Goal: Check status: Check status

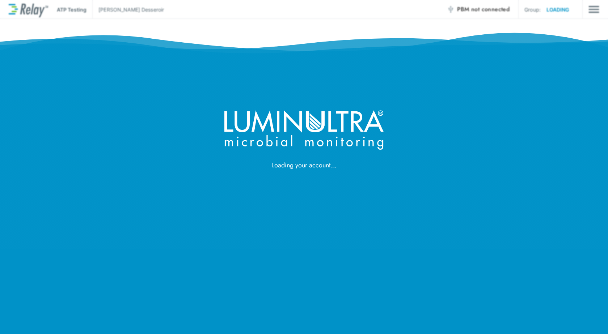
click at [318, 176] on div "Loading your account" at bounding box center [304, 167] width 608 height 334
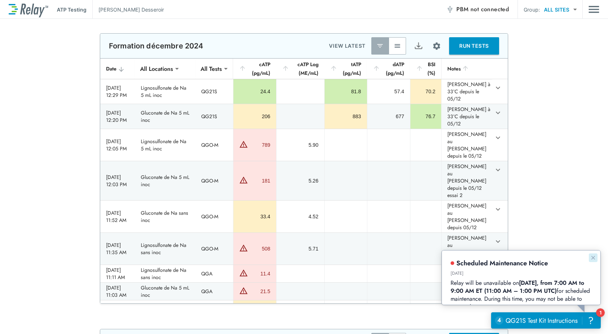
click at [594, 258] on icon "Dismiss announcement" at bounding box center [593, 258] width 4 height 4
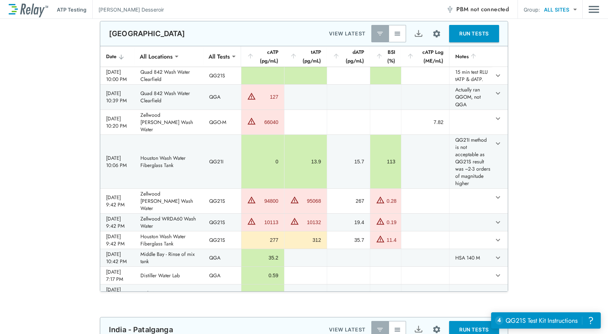
scroll to position [11, 0]
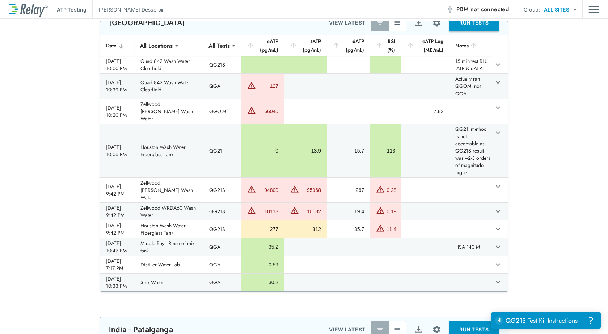
click at [394, 25] on img "button" at bounding box center [397, 22] width 7 height 7
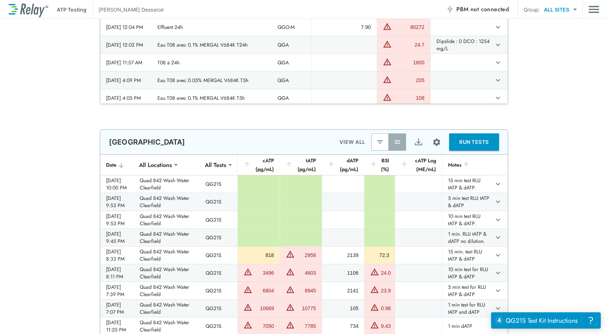
scroll to position [543, 0]
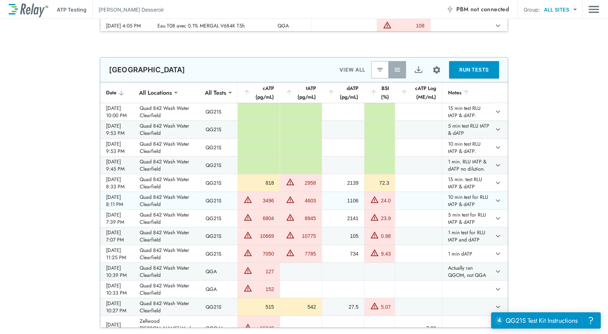
click at [214, 210] on td "QG21S" at bounding box center [219, 200] width 38 height 17
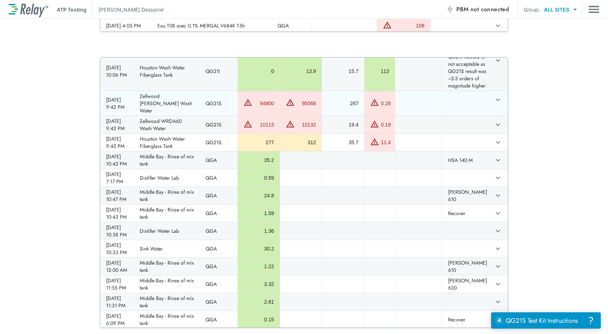
scroll to position [253, 0]
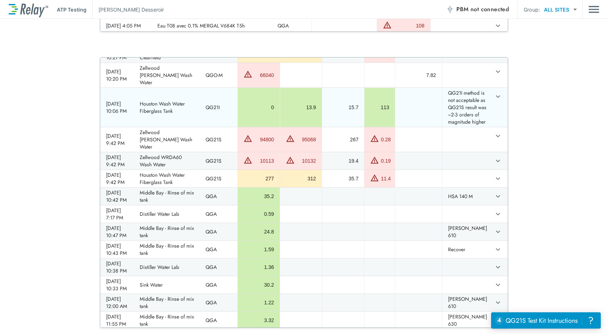
click at [230, 127] on td "QG21I" at bounding box center [219, 107] width 38 height 39
click at [214, 127] on td "QG21I" at bounding box center [219, 107] width 38 height 39
click at [488, 127] on tr "[DATE] 10:06 PM Houston Wash Water Fiberglass Tank QG21I 0 13.9 15.7 113 QG21I …" at bounding box center [304, 107] width 408 height 39
click at [494, 101] on icon "expand row" at bounding box center [498, 96] width 9 height 9
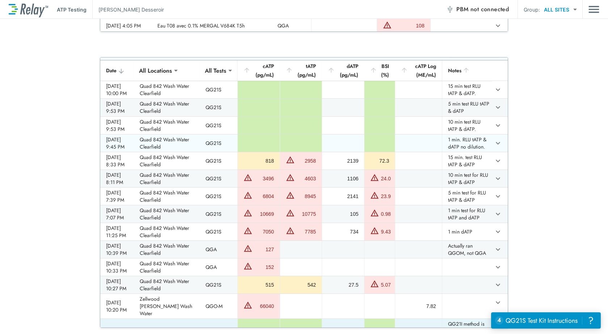
scroll to position [0, 0]
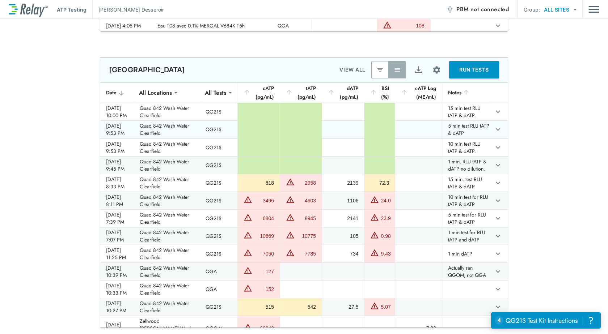
click at [252, 146] on td "sticky table" at bounding box center [258, 147] width 42 height 17
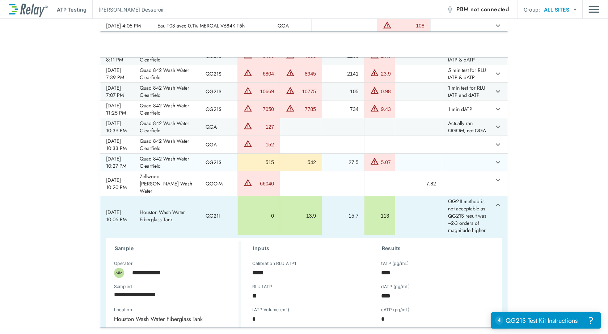
scroll to position [253, 0]
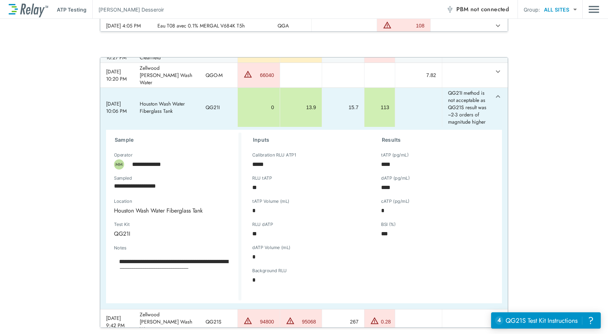
type textarea "*"
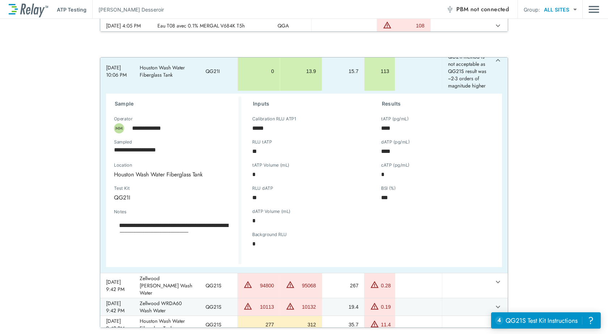
click at [494, 65] on icon "expand row" at bounding box center [498, 60] width 9 height 9
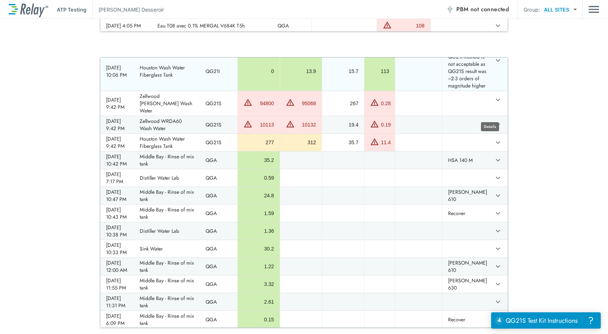
type textarea "*"
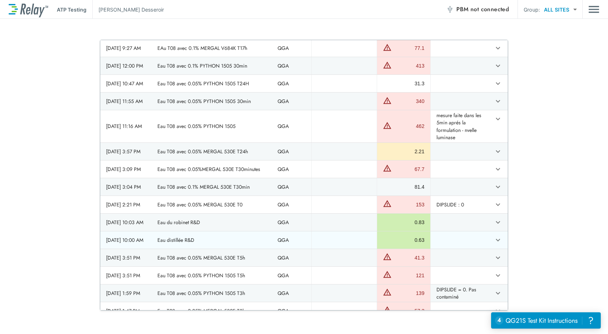
scroll to position [579, 0]
